Goal: Transaction & Acquisition: Purchase product/service

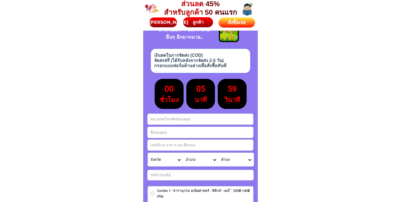
scroll to position [2475, 0]
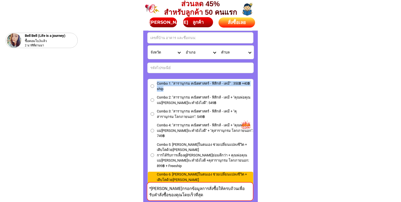
drag, startPoint x: 171, startPoint y: 90, endPoint x: 155, endPoint y: 82, distance: 17.9
click at [155, 82] on label "Combo 1: "สารานุกรม คณิตศาสตร์ - ฟิสิกส์ - เคมี" : 350฿ +40฿ ship" at bounding box center [200, 86] width 105 height 11
copy span "Combo 1: "สารานุกรม คณิตศาสตร์ - ฟิสิกส์ - เคมี" : 350฿ +40฿ ship"
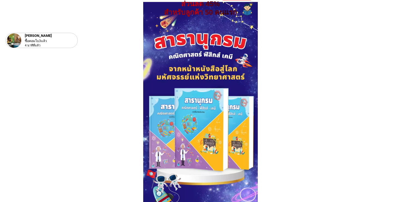
scroll to position [35, 0]
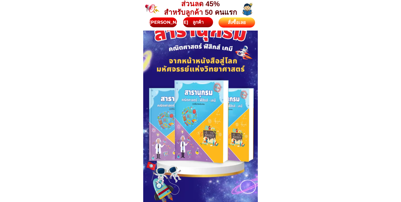
click at [200, 125] on div at bounding box center [200, 123] width 115 height 258
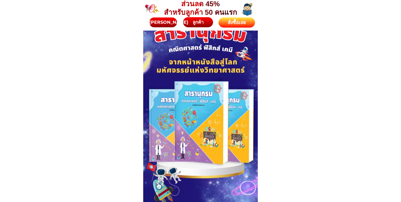
scroll to position [29, 0]
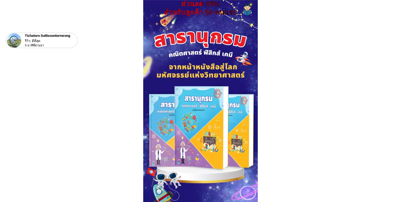
click at [180, 103] on div at bounding box center [200, 129] width 115 height 258
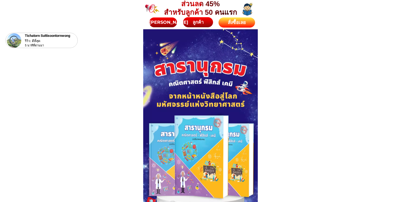
scroll to position [5, 0]
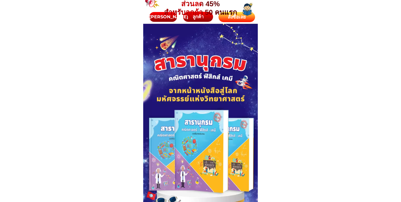
click at [195, 52] on div at bounding box center [200, 153] width 115 height 258
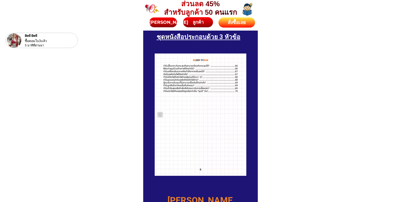
scroll to position [760, 0]
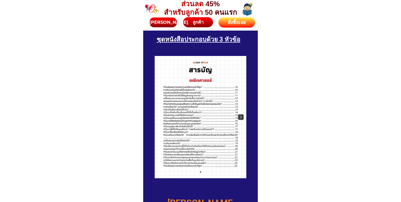
click at [240, 115] on img at bounding box center [240, 116] width 5 height 5
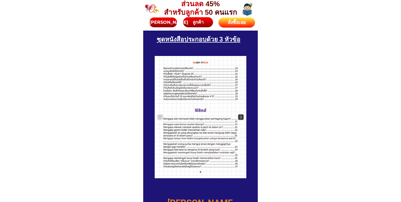
click at [240, 115] on img at bounding box center [240, 116] width 5 height 5
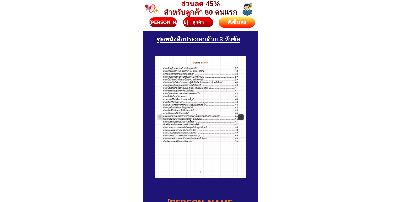
click at [240, 115] on img at bounding box center [240, 116] width 5 height 5
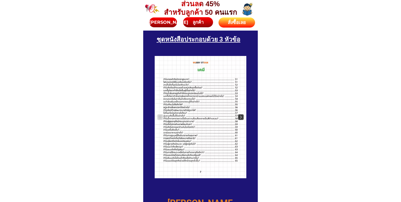
click at [240, 115] on img at bounding box center [240, 116] width 5 height 5
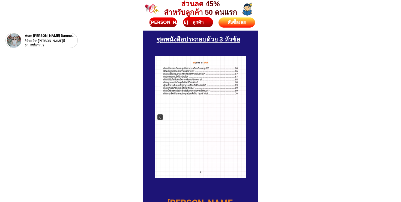
click at [159, 114] on img at bounding box center [159, 116] width 5 height 5
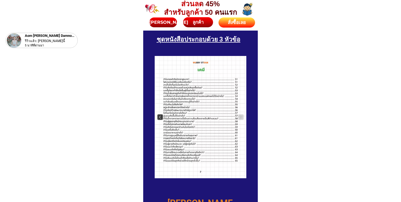
click at [160, 115] on img at bounding box center [159, 116] width 5 height 5
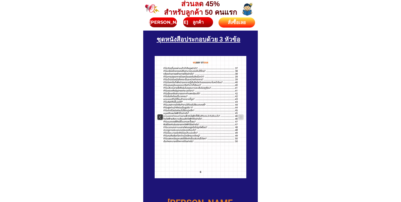
click at [160, 115] on img at bounding box center [159, 116] width 5 height 5
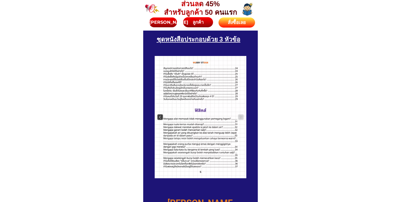
click at [160, 115] on img at bounding box center [159, 116] width 5 height 5
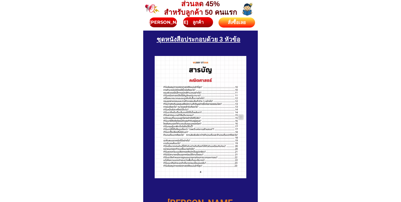
click at [160, 115] on div at bounding box center [201, 117] width 92 height 122
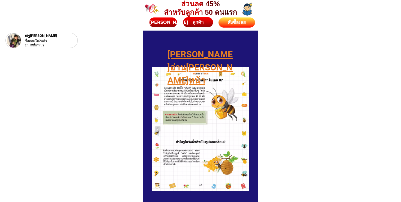
scroll to position [909, 0]
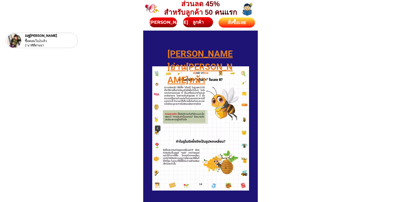
click at [158, 127] on img at bounding box center [157, 128] width 5 height 5
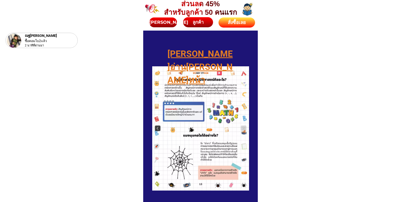
click at [158, 127] on img at bounding box center [157, 128] width 5 height 5
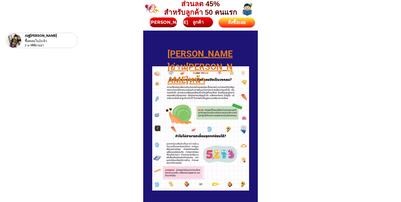
click at [158, 127] on img at bounding box center [157, 128] width 5 height 5
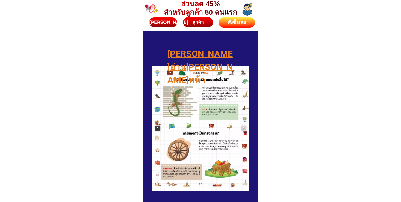
click at [158, 127] on img at bounding box center [157, 128] width 5 height 5
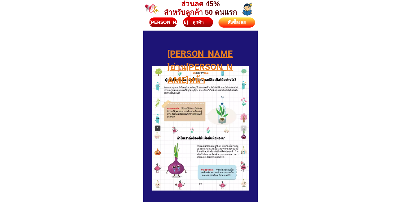
click at [158, 127] on img at bounding box center [157, 128] width 5 height 5
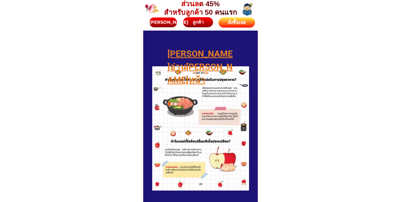
click at [243, 127] on img at bounding box center [243, 128] width 5 height 5
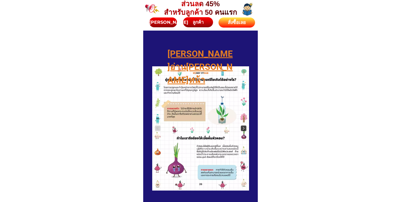
click at [243, 127] on img at bounding box center [243, 128] width 5 height 5
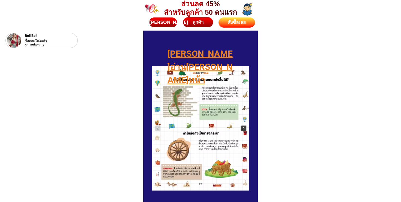
click at [243, 127] on img at bounding box center [243, 128] width 5 height 5
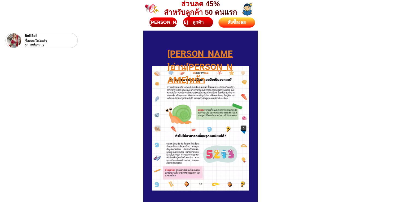
click at [243, 127] on img at bounding box center [243, 128] width 5 height 5
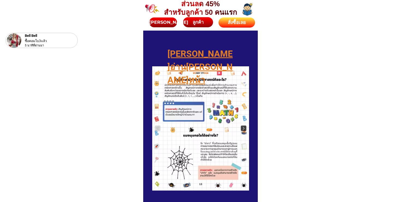
click at [243, 127] on img at bounding box center [243, 128] width 5 height 5
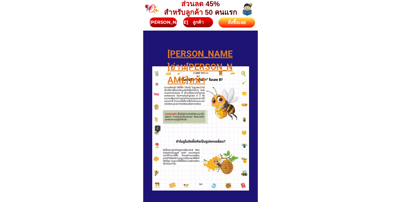
click at [157, 129] on img at bounding box center [157, 128] width 5 height 5
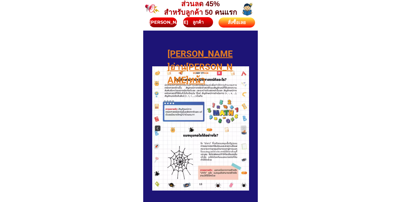
click at [157, 129] on img at bounding box center [157, 128] width 5 height 5
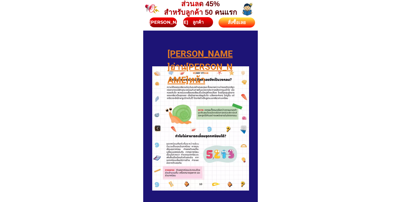
click at [157, 129] on img at bounding box center [157, 128] width 5 height 5
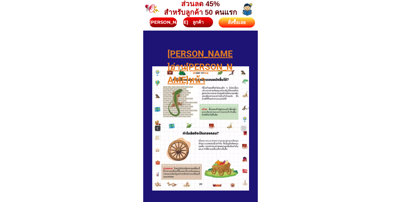
click at [157, 129] on img at bounding box center [157, 128] width 5 height 5
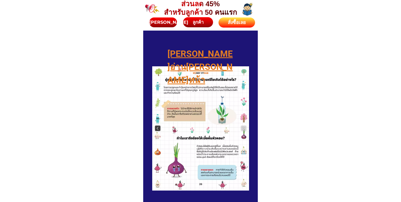
click at [157, 129] on img at bounding box center [157, 128] width 5 height 5
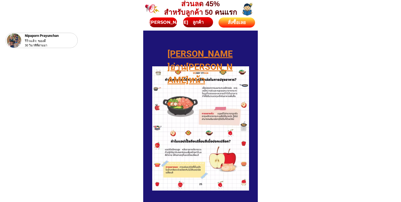
click at [200, 115] on div at bounding box center [200, 128] width 97 height 124
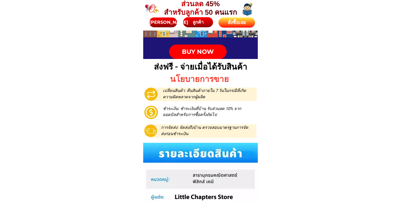
scroll to position [553, 0]
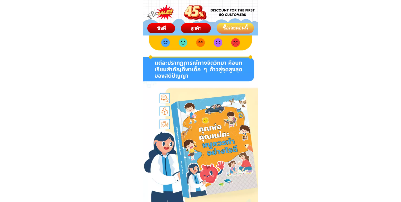
click at [150, 29] on div "ข้อดี" at bounding box center [161, 28] width 31 height 8
click at [194, 32] on div "ลูกค้า" at bounding box center [196, 28] width 30 height 7
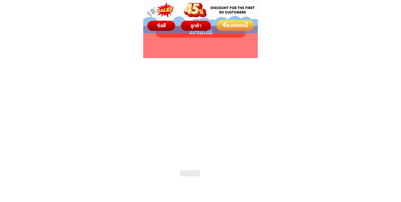
scroll to position [3426, 0]
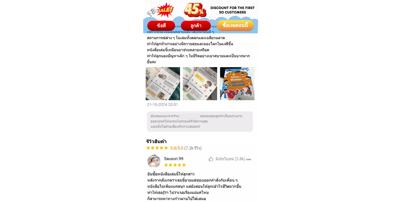
click at [236, 28] on div "ซื้อเลยตอนนี้" at bounding box center [234, 25] width 37 height 7
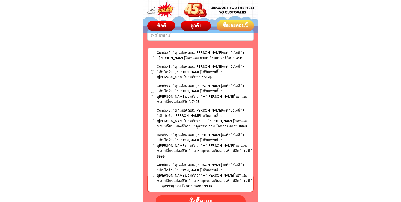
scroll to position [3199, 0]
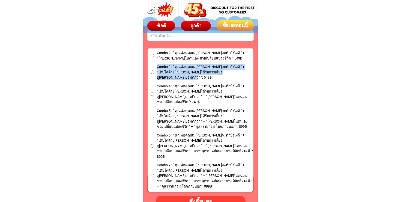
drag, startPoint x: 247, startPoint y: 71, endPoint x: 155, endPoint y: 64, distance: 92.0
click at [155, 64] on label "Combo 3 : " คุณพ่อคุณแม่คะ หนูจะทำยังไงดี " + " เติบโตด้วยนิสัยดี การได้รับการเ…" at bounding box center [200, 72] width 105 height 16
copy span "Combo 3 : " คุณพ่อคุณแม่คะ หนูจะทำยังไงดี " + " เติบโตด้วยนิสัยดี การได้รับการเ…"
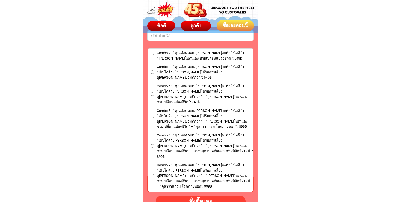
click at [208, 57] on span "Combo 2 : " คุณพ่อคุณแม่คะ หนูจะทำยังไงดี " + " วินัยในตนเอง ช่วยเปลี่ยนแปลงชีว…" at bounding box center [201, 55] width 88 height 11
click at [154, 57] on input "Combo 2 : " คุณพ่อคุณแม่คะ หนูจะทำยังไงดี " + " วินัยในตนเอง ช่วยเปลี่ยนแปลงชีว…" at bounding box center [153, 56] width 4 height 4
radio input "true"
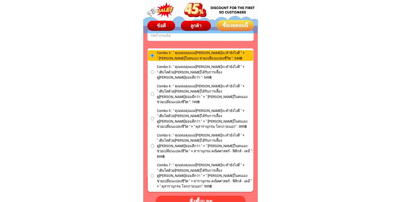
click at [229, 58] on label "Combo 2 : " คุณพ่อคุณแม่คะ หนูจะทำยังไงดี " + " วินัยในตนเอง ช่วยเปลี่ยนแปลงชีว…" at bounding box center [200, 55] width 105 height 11
click at [154, 57] on input "Combo 2 : " คุณพ่อคุณแม่คะ หนูจะทำยังไงดี " + " วินัยในตนเอง ช่วยเปลี่ยนแปลงชีว…" at bounding box center [153, 56] width 4 height 4
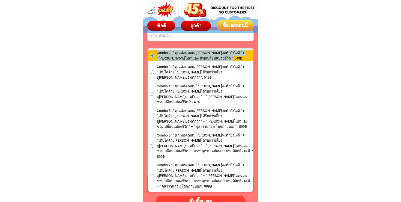
drag, startPoint x: 227, startPoint y: 59, endPoint x: 157, endPoint y: 50, distance: 70.7
click at [157, 50] on label "Combo 2 : " คุณพ่อคุณแม่คะ หนูจะทำยังไงดี " + " วินัยในตนเอง ช่วยเปลี่ยนแปลงชีว…" at bounding box center [200, 55] width 105 height 11
copy span "Combo 2 : " คุณพ่อคุณแม่คะ หนูจะทำยังไงดี " + " วินัยในตนเอง ช่วยเปลี่ยนแปลงชีว…"
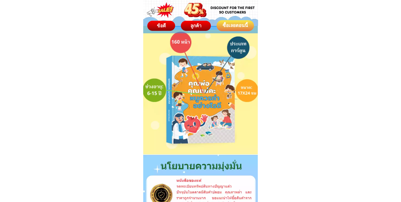
scroll to position [1663, 0]
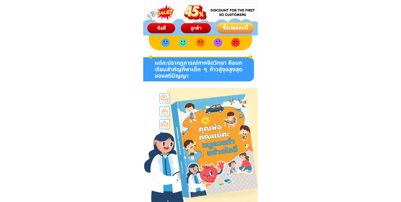
click at [162, 26] on span "ข้อดี" at bounding box center [161, 27] width 9 height 5
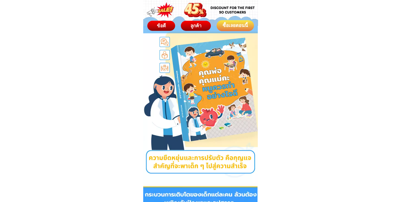
scroll to position [56, 0]
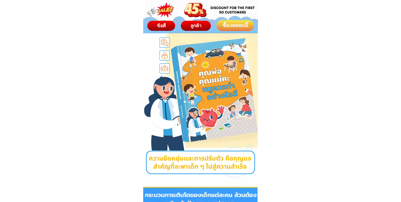
click at [197, 103] on div at bounding box center [200, 82] width 115 height 204
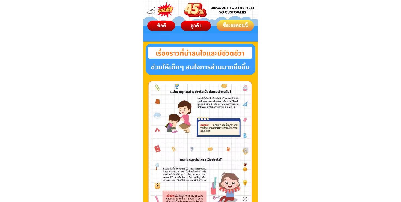
scroll to position [908, 0]
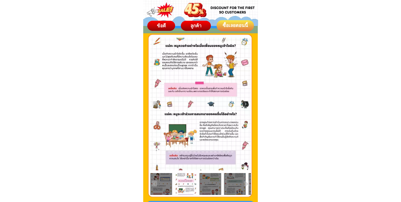
click at [246, 104] on img at bounding box center [245, 103] width 5 height 5
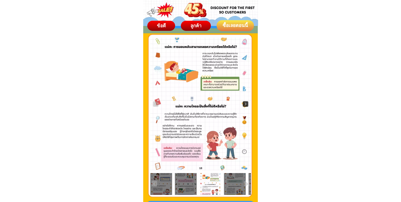
click at [246, 104] on img at bounding box center [245, 103] width 5 height 5
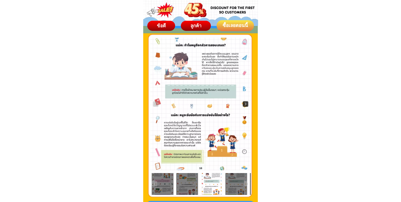
click at [246, 104] on img at bounding box center [245, 103] width 5 height 5
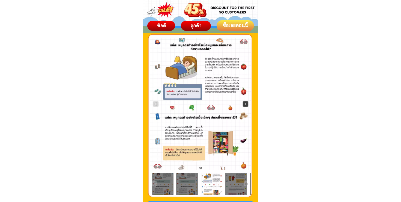
click at [246, 104] on img at bounding box center [245, 103] width 5 height 5
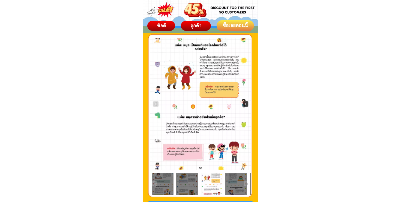
click at [246, 104] on img at bounding box center [245, 103] width 5 height 5
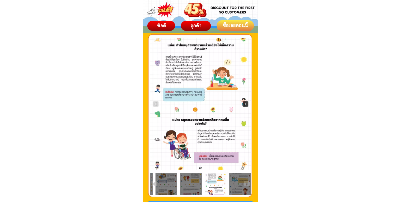
click at [246, 104] on img at bounding box center [245, 103] width 5 height 5
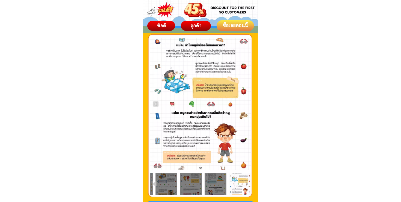
click at [246, 104] on div at bounding box center [200, 104] width 101 height 133
click at [153, 103] on img at bounding box center [155, 103] width 5 height 5
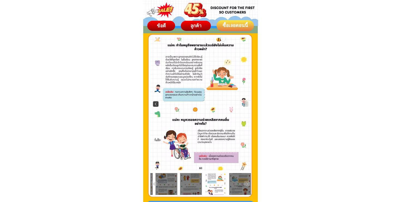
click at [155, 103] on img at bounding box center [155, 103] width 5 height 5
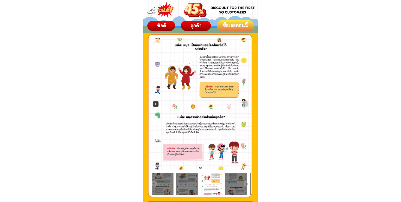
click at [155, 103] on img at bounding box center [155, 103] width 5 height 5
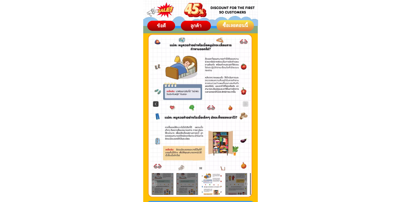
click at [155, 103] on img at bounding box center [155, 103] width 5 height 5
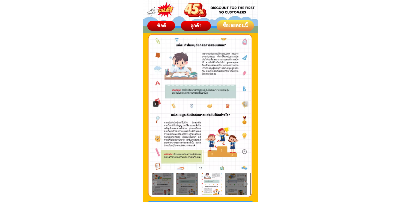
click at [155, 103] on img at bounding box center [155, 103] width 5 height 5
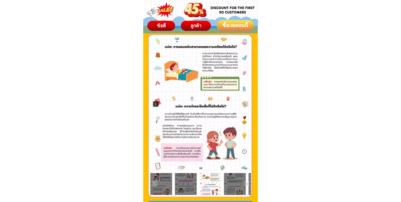
click at [155, 103] on img at bounding box center [155, 103] width 5 height 5
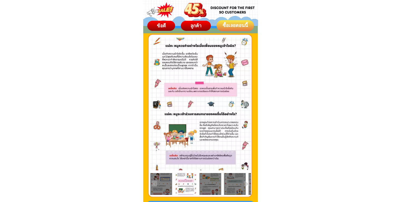
click at [155, 104] on img at bounding box center [155, 103] width 5 height 5
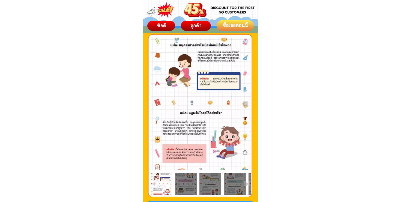
click at [155, 104] on div at bounding box center [200, 104] width 101 height 133
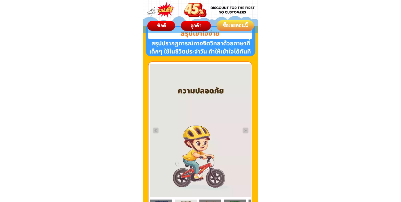
scroll to position [1085, 0]
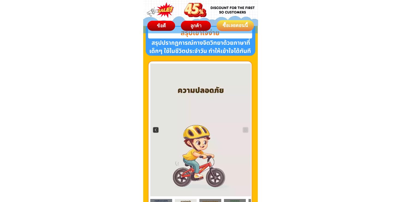
click at [155, 132] on img at bounding box center [155, 129] width 5 height 5
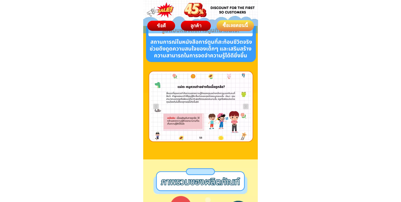
scroll to position [1405, 0]
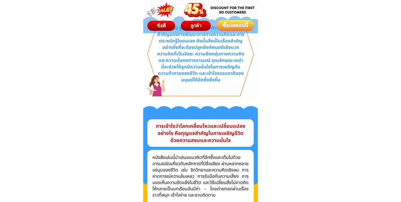
click at [230, 20] on div "ซื้อเลยตอนนี้" at bounding box center [235, 25] width 37 height 11
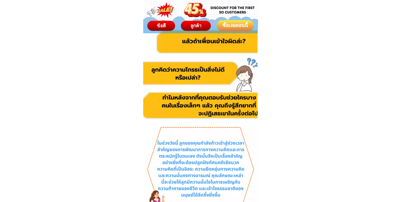
scroll to position [0, 0]
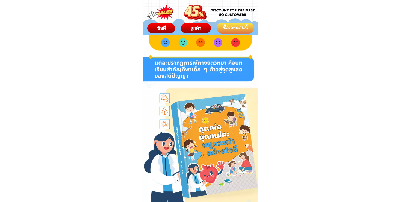
click at [163, 26] on span "ข้อดี" at bounding box center [161, 27] width 9 height 5
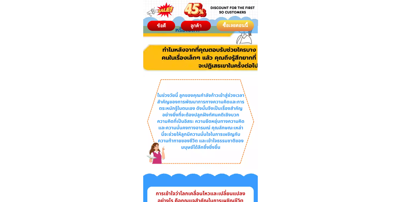
scroll to position [231, 0]
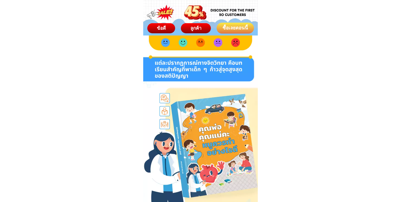
click at [161, 27] on span "ข้อดี" at bounding box center [161, 27] width 9 height 5
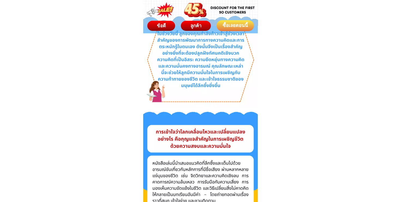
scroll to position [346, 0]
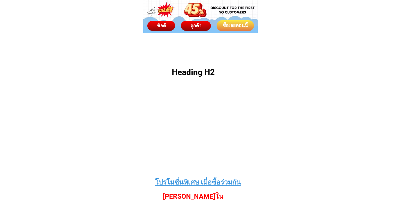
scroll to position [1809, 0]
